Goal: Task Accomplishment & Management: Manage account settings

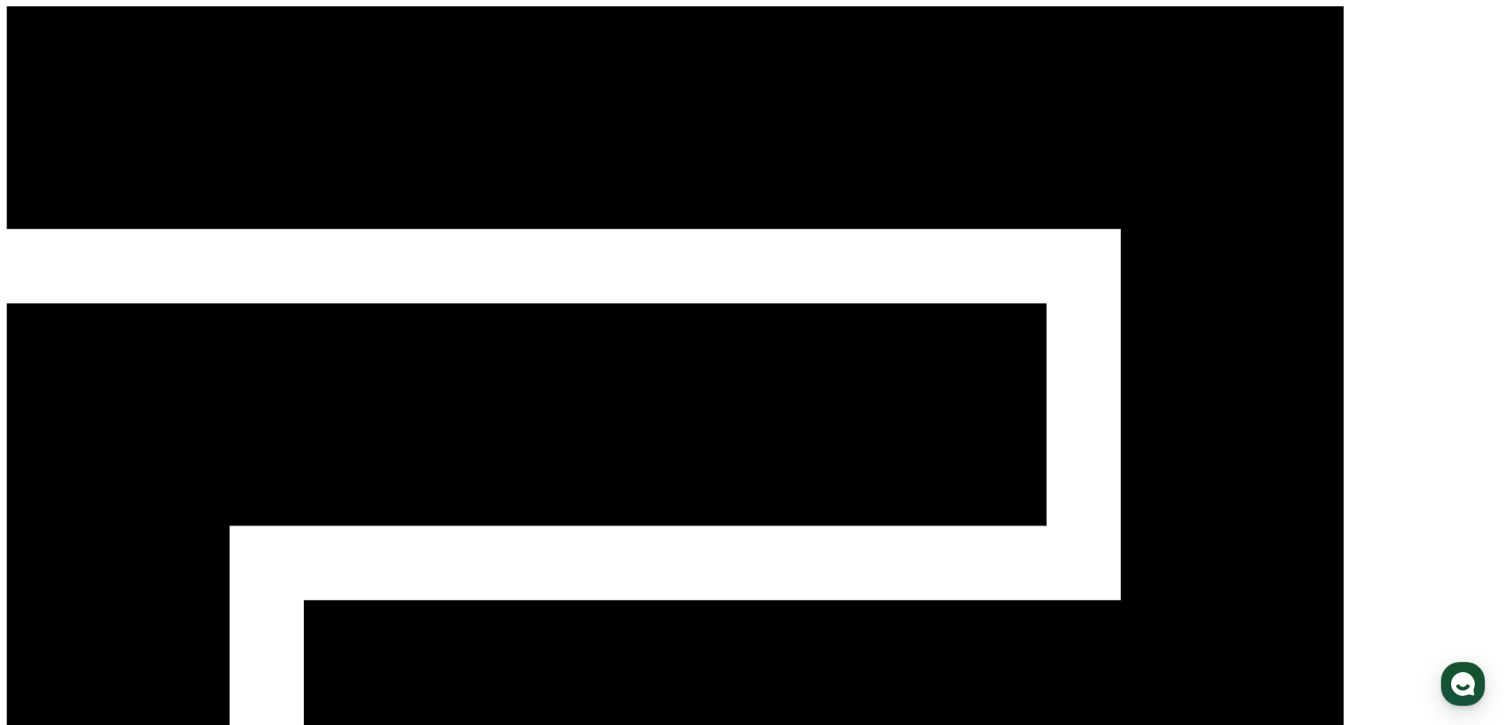
select select "**********"
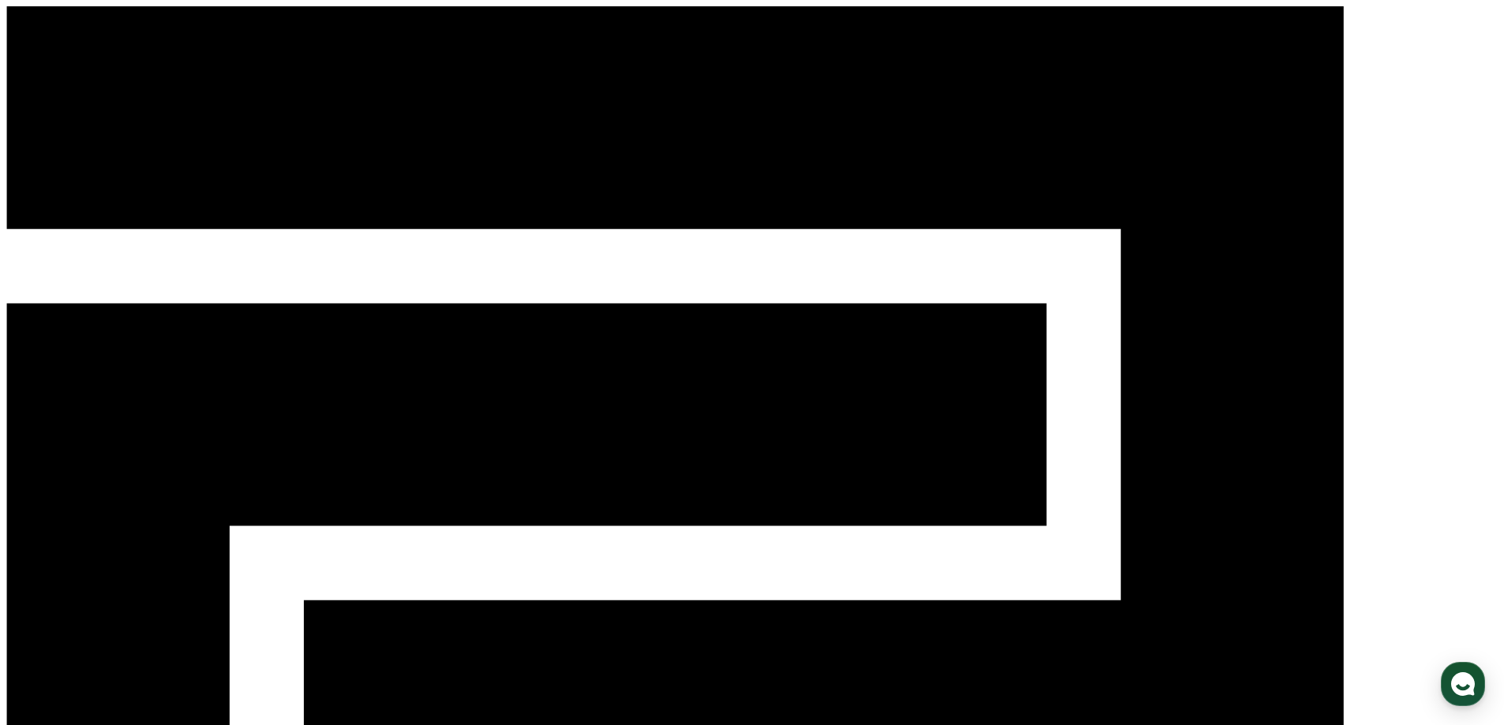
drag, startPoint x: 573, startPoint y: 356, endPoint x: 608, endPoint y: 337, distance: 39.6
drag, startPoint x: 656, startPoint y: 324, endPoint x: 750, endPoint y: 405, distance: 124.2
